Goal: Transaction & Acquisition: Register for event/course

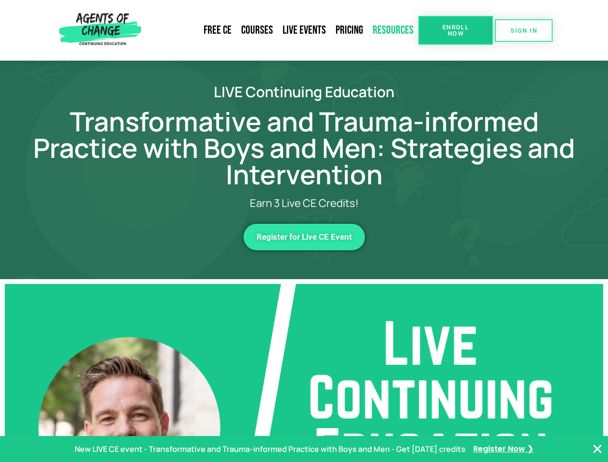
click at [393, 30] on link "Resources" at bounding box center [393, 30] width 51 height 22
click at [455, 30] on span "Enroll Now" at bounding box center [456, 30] width 44 height 13
click at [524, 30] on span "SIGN IN" at bounding box center [523, 30] width 27 height 6
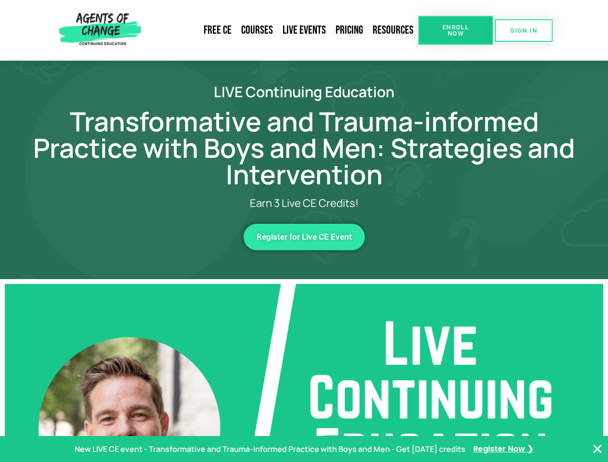
click at [304, 237] on span "Register for Live CE Event" at bounding box center [304, 237] width 95 height 8
click at [304, 449] on p "New LIVE CE event - Transformative and Trauma-informed Practice with Boys and M…" at bounding box center [270, 449] width 391 height 14
click at [597, 449] on icon "Close Banner" at bounding box center [598, 449] width 12 height 12
